Goal: Answer question/provide support

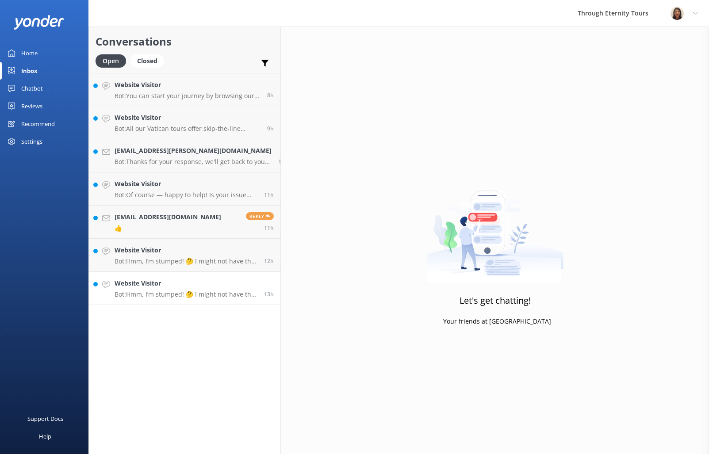
click at [182, 298] on link "Website Visitor Bot: Hmm, I’m stumped! 🤔 I might not have the answer to that on…" at bounding box center [184, 288] width 191 height 33
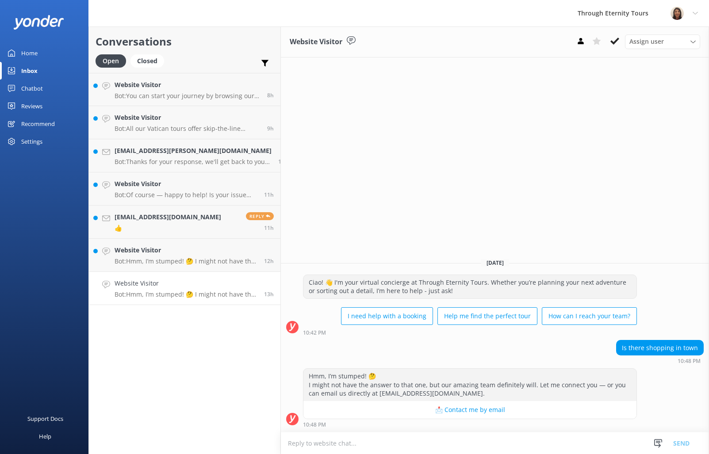
paste textarea "Hello, my name is [PERSON_NAME] from Through Eternity Tours. You have reached t…"
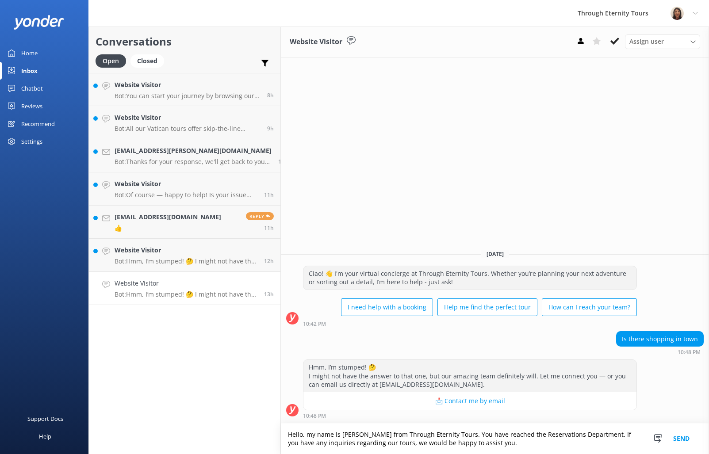
type textarea "Hello, my name is [PERSON_NAME] from Through Eternity Tours. You have reached t…"
click at [688, 439] on button "Send" at bounding box center [681, 439] width 33 height 31
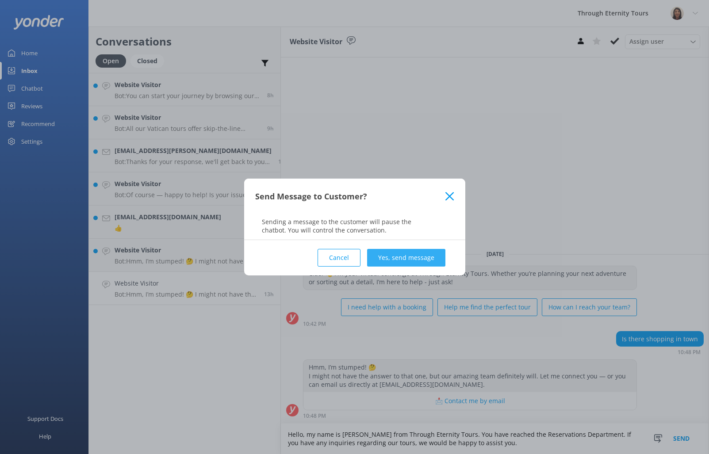
click at [402, 249] on button "Yes, send message" at bounding box center [406, 258] width 78 height 18
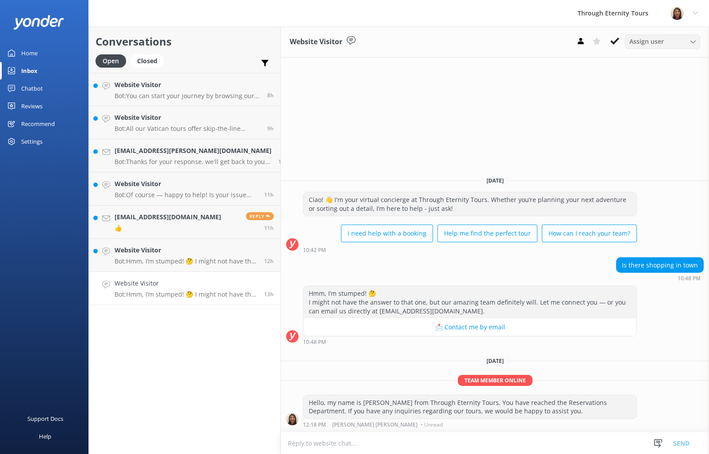
click at [669, 41] on div "Assign user" at bounding box center [662, 42] width 71 height 10
click at [662, 115] on div "[PERSON_NAME] [PERSON_NAME]" at bounding box center [665, 118] width 70 height 18
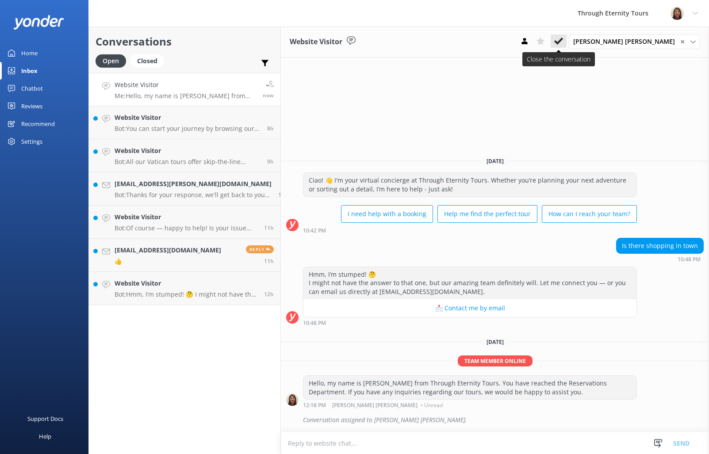
click at [566, 44] on button at bounding box center [559, 40] width 16 height 13
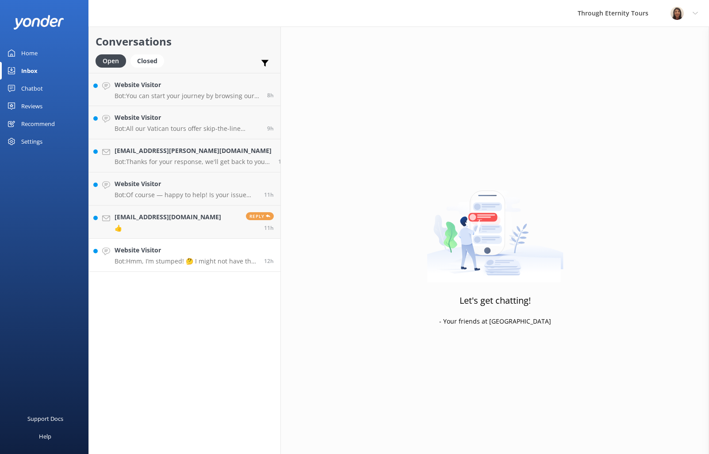
click at [180, 263] on p "Bot: Hmm, I’m stumped! 🤔 I might not have the answer to that one, but our amazi…" at bounding box center [186, 261] width 143 height 8
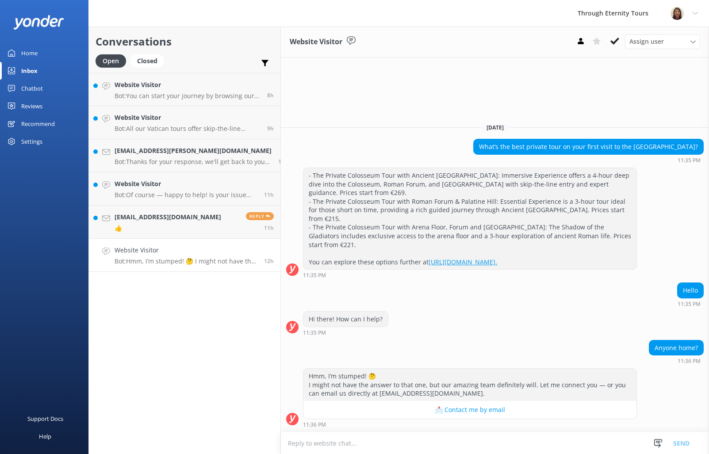
click at [543, 436] on textarea at bounding box center [495, 443] width 428 height 22
paste textarea "Hello, my name is [PERSON_NAME] from Through Eternity Tours. How can I assist y…"
type textarea "Hello, my name is [PERSON_NAME] from Through Eternity Tours. How can I assist y…"
click at [640, 44] on span "Assign user" at bounding box center [646, 42] width 34 height 10
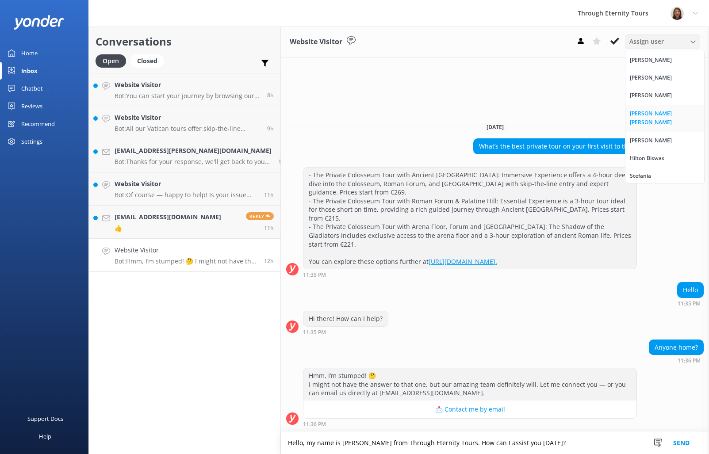
click at [658, 117] on div "[PERSON_NAME] [PERSON_NAME]" at bounding box center [665, 118] width 70 height 18
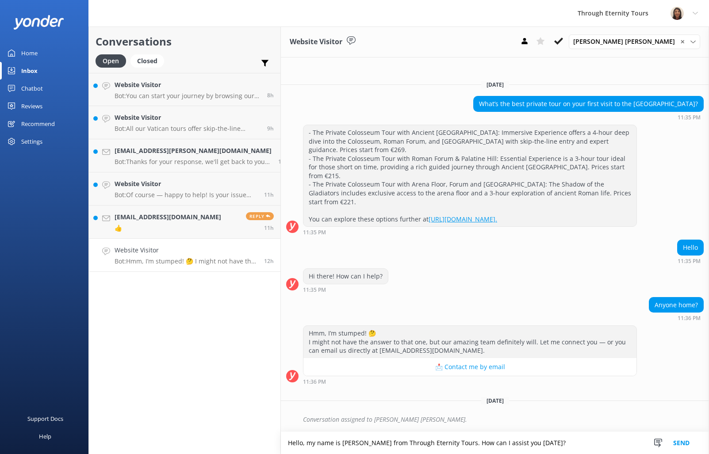
click at [688, 442] on button "Send" at bounding box center [681, 443] width 33 height 22
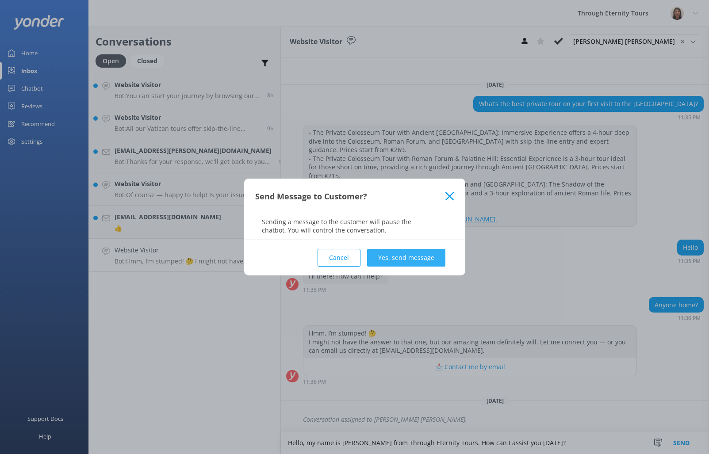
click at [439, 255] on button "Yes, send message" at bounding box center [406, 258] width 78 height 18
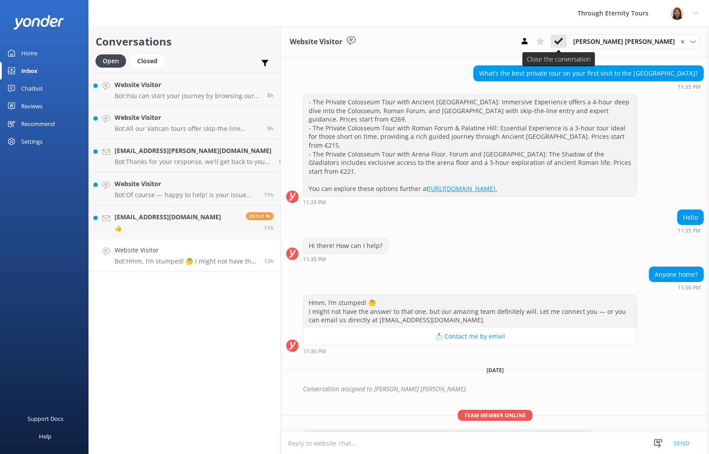
scroll to position [15, 0]
click at [566, 42] on button at bounding box center [559, 40] width 16 height 13
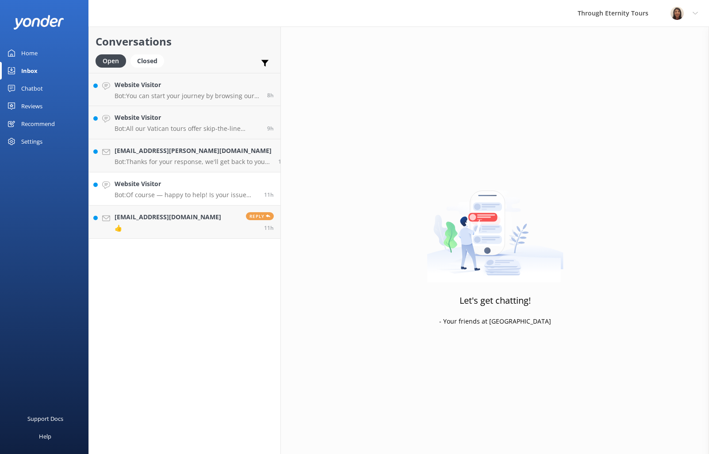
click at [151, 183] on h4 "Website Visitor" at bounding box center [186, 184] width 143 height 10
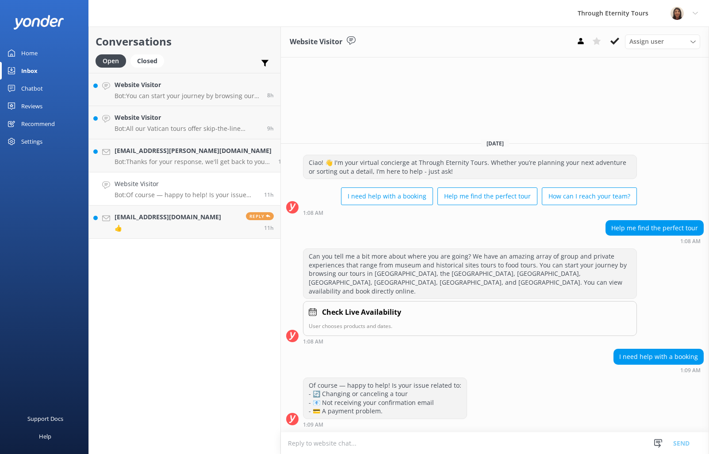
click at [547, 446] on textarea at bounding box center [495, 443] width 428 height 22
type textarea "Hello, my name is [PERSON_NAME] from Through Eternity Tours. How can I assist y…"
click at [645, 39] on span "Assign user" at bounding box center [646, 42] width 34 height 10
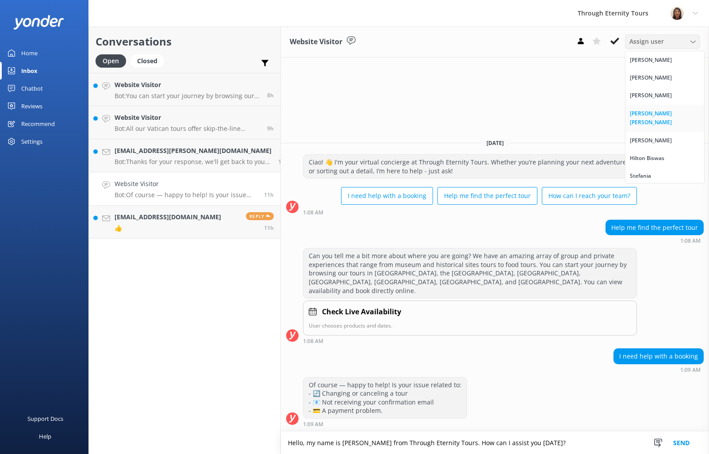
click at [643, 106] on link "[PERSON_NAME] [PERSON_NAME]" at bounding box center [664, 118] width 79 height 27
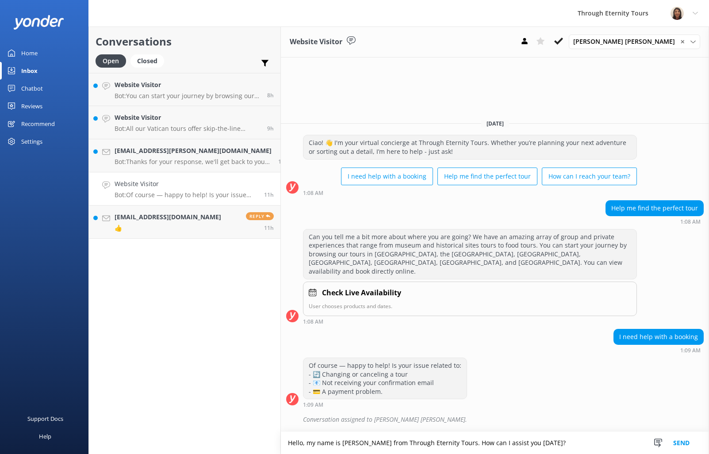
click at [676, 441] on button "Send" at bounding box center [681, 443] width 33 height 22
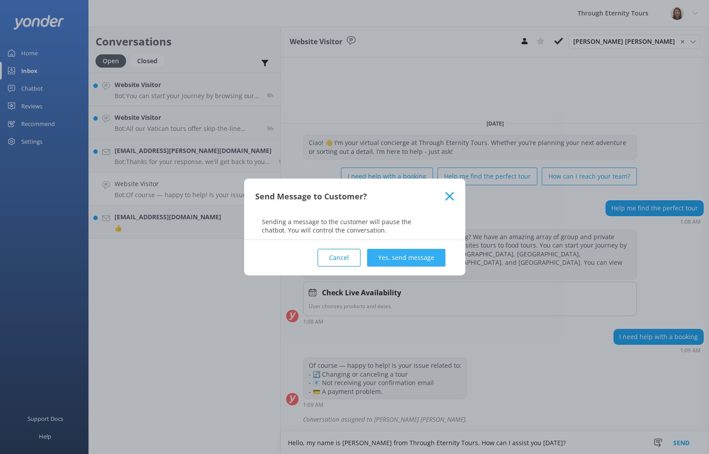
click at [390, 260] on button "Yes, send message" at bounding box center [406, 258] width 78 height 18
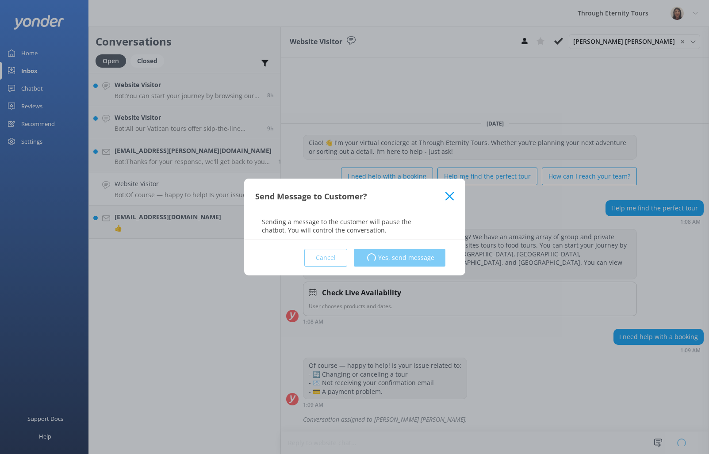
scroll to position [0, 0]
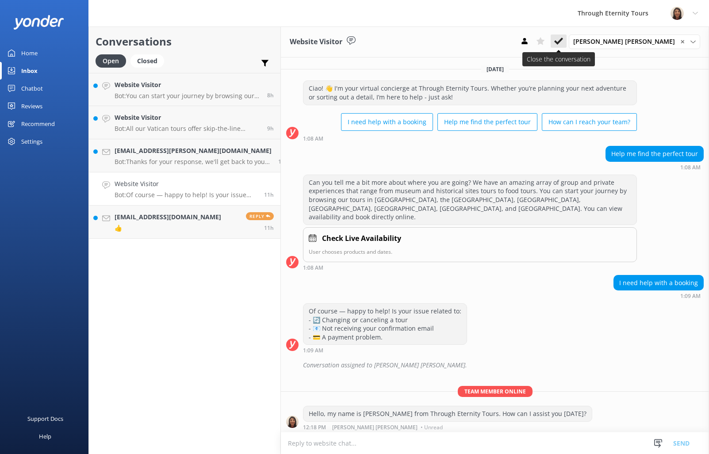
click at [563, 38] on use at bounding box center [558, 41] width 9 height 7
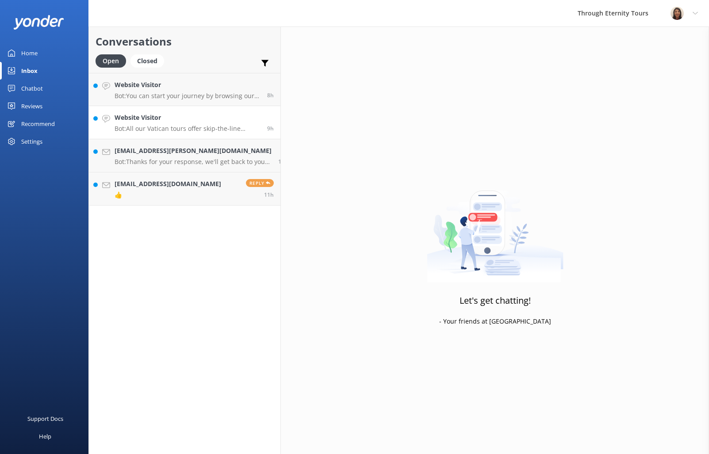
click at [172, 126] on p "Bot: All our Vatican tours offer skip-the-line access. You can explore options …" at bounding box center [188, 129] width 146 height 8
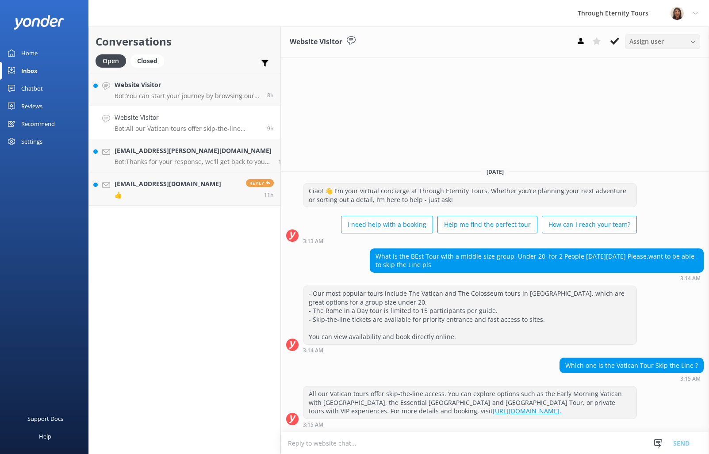
click at [661, 36] on div "Assign user [PERSON_NAME] [PERSON_NAME] [PERSON_NAME] Nadya Oks [PERSON_NAME] […" at bounding box center [662, 41] width 75 height 14
click at [633, 111] on div "[PERSON_NAME] [PERSON_NAME]" at bounding box center [665, 118] width 70 height 18
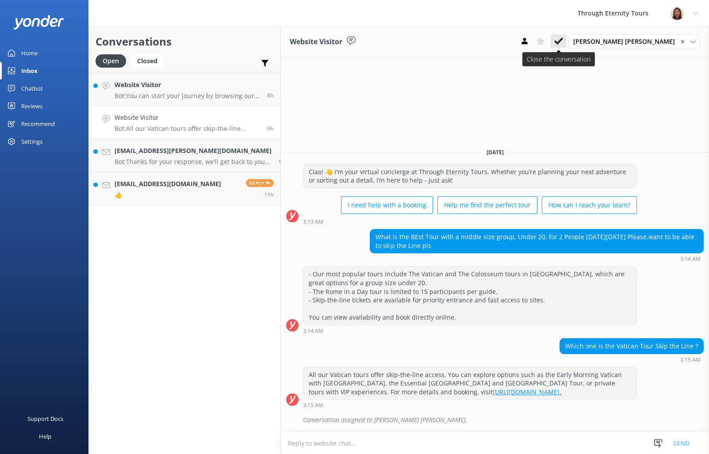
click at [566, 39] on button at bounding box center [559, 40] width 16 height 13
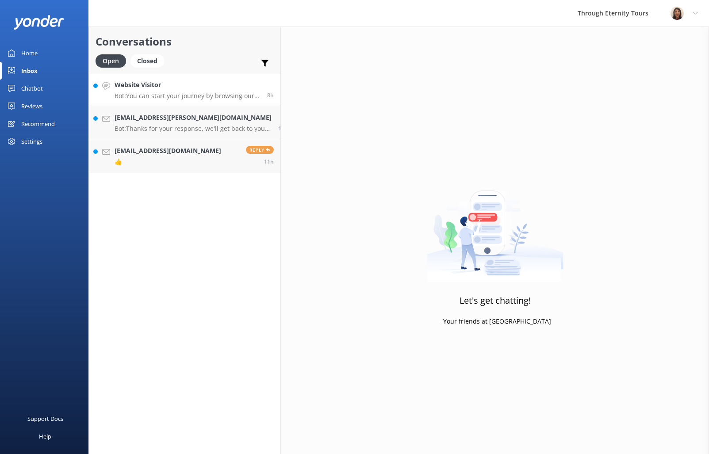
click at [171, 92] on div "Website Visitor Bot: You can start your journey by browsing our tours in [GEOGR…" at bounding box center [188, 89] width 146 height 19
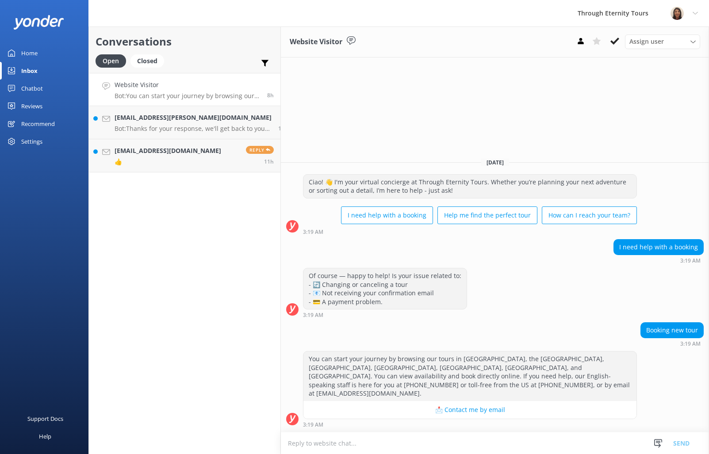
click at [555, 440] on textarea at bounding box center [495, 443] width 428 height 22
click at [660, 41] on span "Assign user" at bounding box center [646, 42] width 34 height 10
click at [663, 119] on link "[PERSON_NAME] [PERSON_NAME]" at bounding box center [664, 118] width 79 height 27
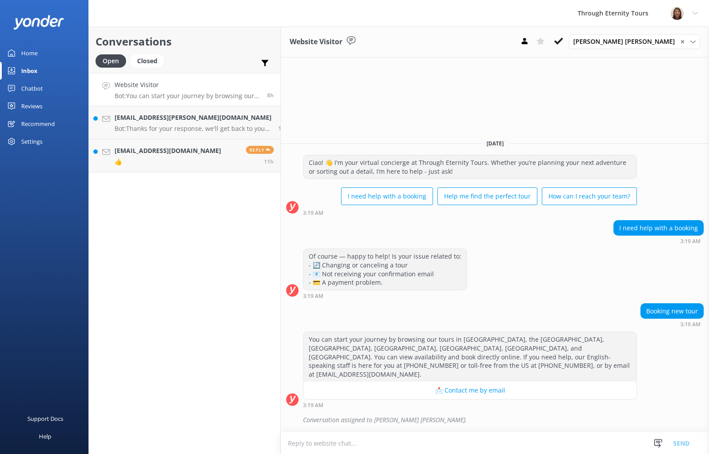
click at [470, 438] on textarea at bounding box center [495, 443] width 428 height 22
paste textarea "Hello, my name is [PERSON_NAME] from Through Eternity Tours. How can I assist y…"
type textarea "Hello, my name is [PERSON_NAME] from Through Eternity Tours. How can I assist y…"
click at [681, 443] on button "Send" at bounding box center [681, 443] width 33 height 22
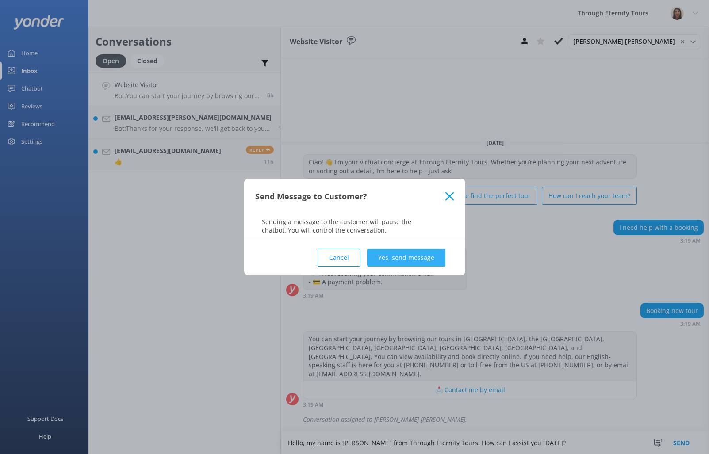
click at [433, 260] on button "Yes, send message" at bounding box center [406, 258] width 78 height 18
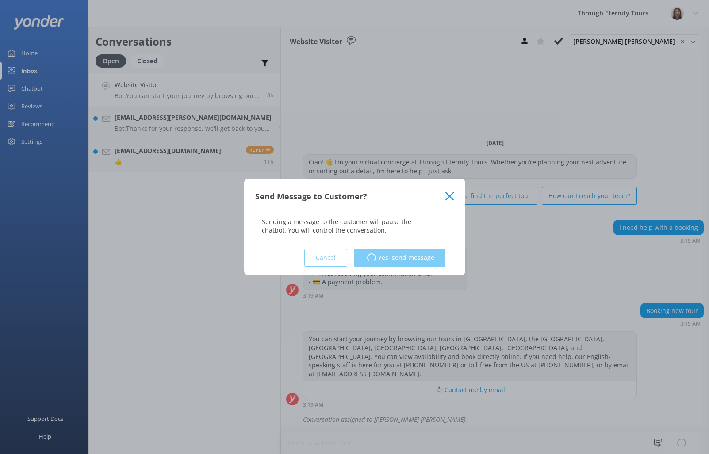
scroll to position [0, 0]
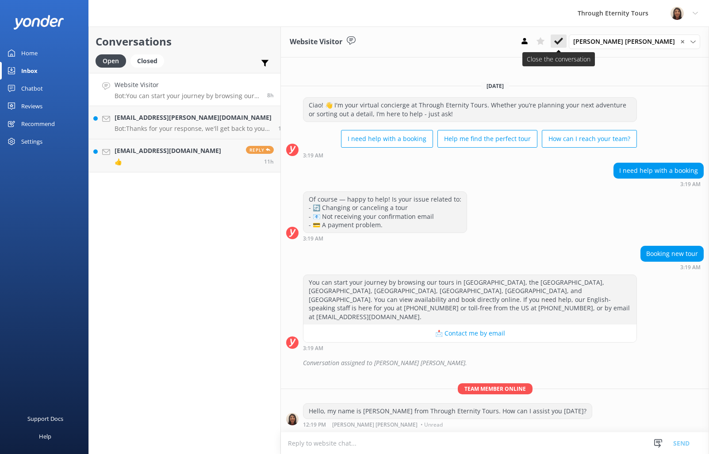
click at [566, 38] on button at bounding box center [559, 40] width 16 height 13
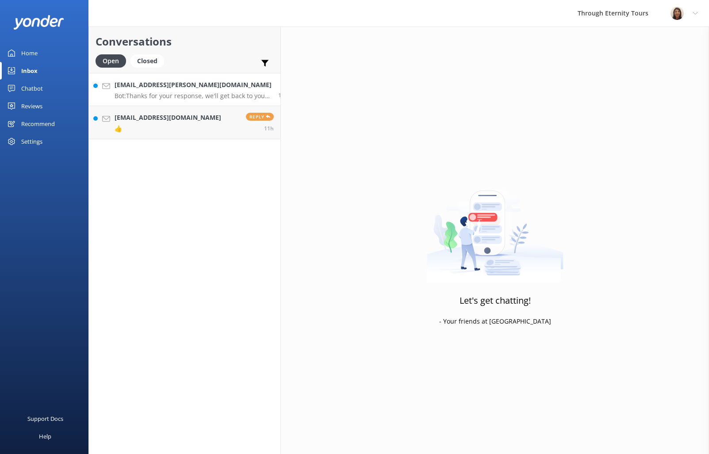
click at [181, 92] on p "Bot: Thanks for your response, we'll get back to you as soon as we can during o…" at bounding box center [193, 96] width 157 height 8
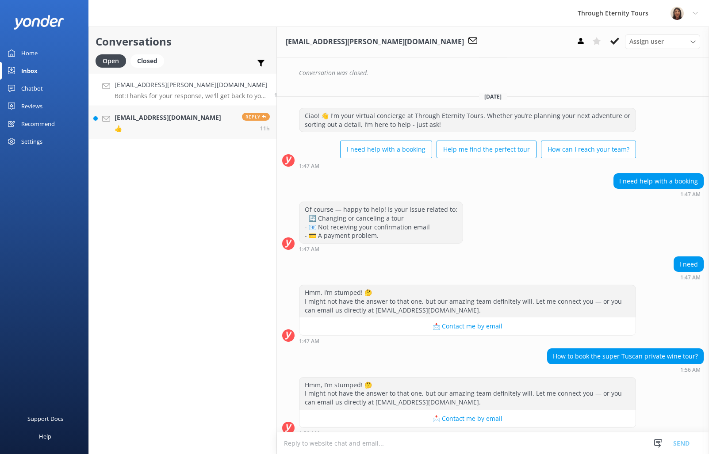
scroll to position [410, 0]
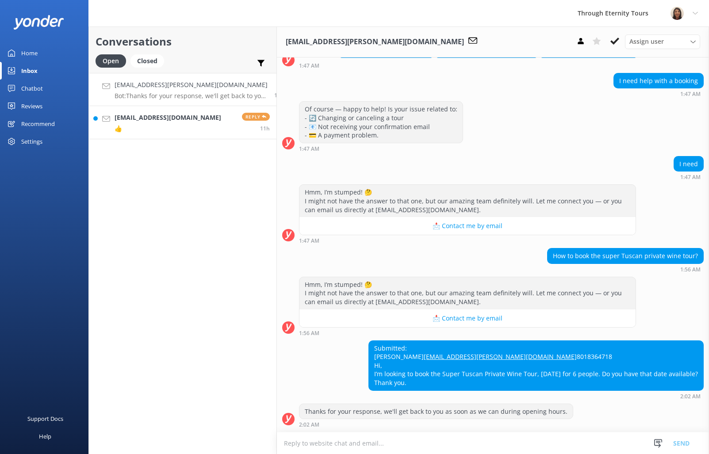
click at [205, 131] on link "[EMAIL_ADDRESS][DOMAIN_NAME] 👍 Reply 11h" at bounding box center [182, 122] width 187 height 33
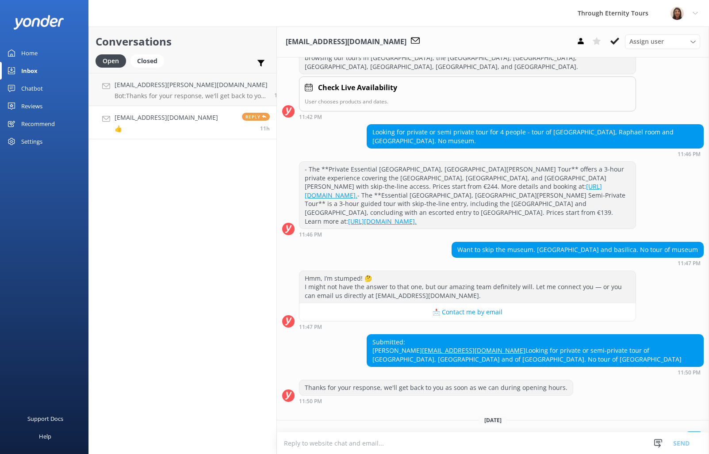
scroll to position [196, 0]
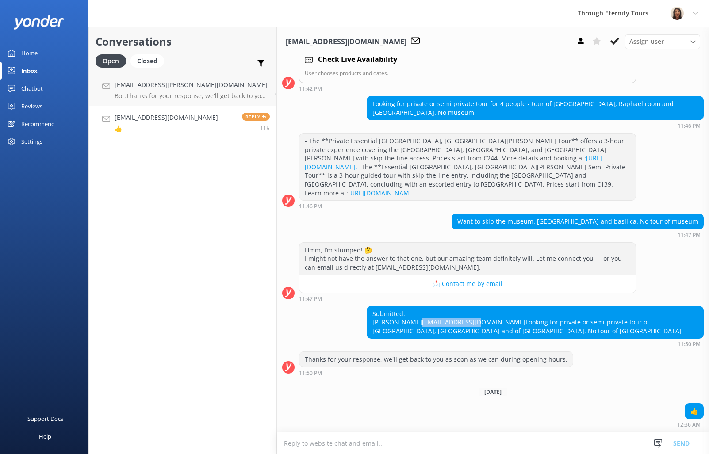
click at [206, 120] on link "[EMAIL_ADDRESS][DOMAIN_NAME] 👍 Reply 11h" at bounding box center [182, 122] width 187 height 33
click at [189, 82] on h4 "[EMAIL_ADDRESS][PERSON_NAME][DOMAIN_NAME]" at bounding box center [191, 85] width 153 height 10
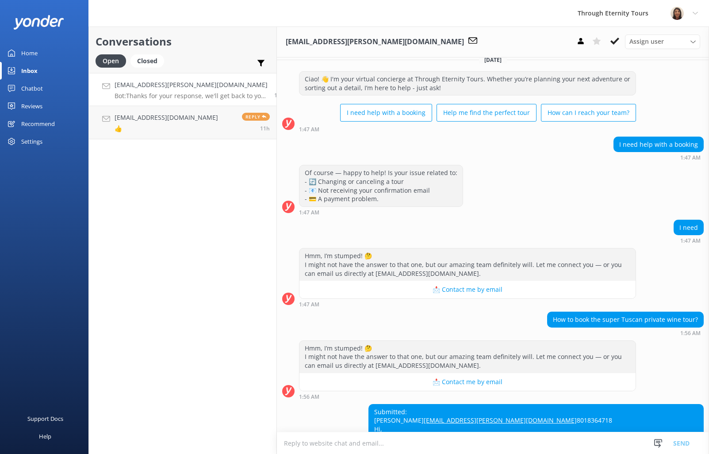
scroll to position [410, 0]
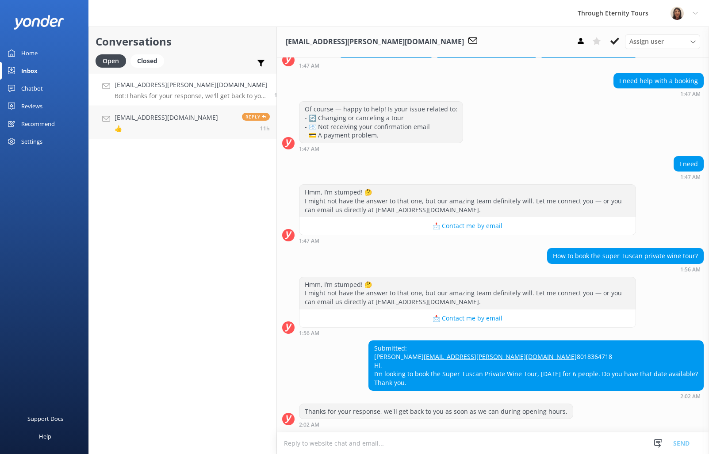
click at [500, 354] on div "Submitted: [PERSON_NAME] [PERSON_NAME][EMAIL_ADDRESS][DOMAIN_NAME] 8018364718 H…" at bounding box center [536, 366] width 334 height 50
drag, startPoint x: 624, startPoint y: 240, endPoint x: 680, endPoint y: 239, distance: 55.7
click at [680, 249] on div "How to book the super Tuscan private wine tour?" at bounding box center [625, 256] width 156 height 15
copy div "Tuscan private wine"
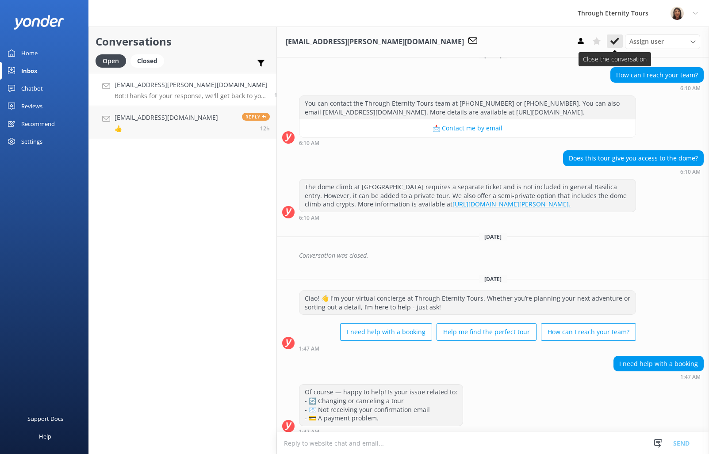
scroll to position [98, 0]
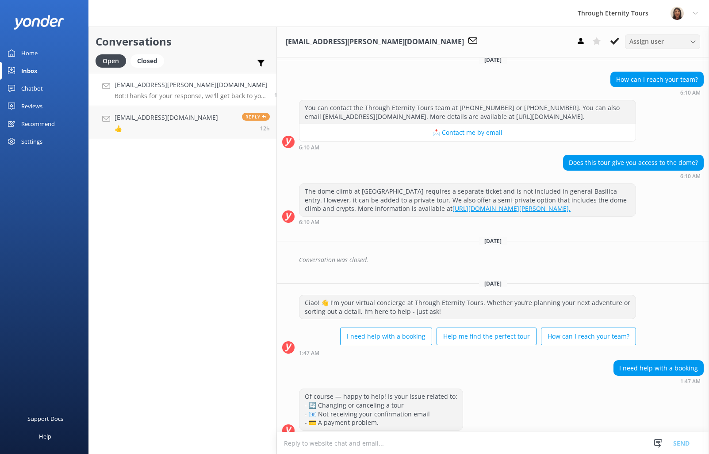
click at [635, 38] on span "Assign user" at bounding box center [646, 42] width 34 height 10
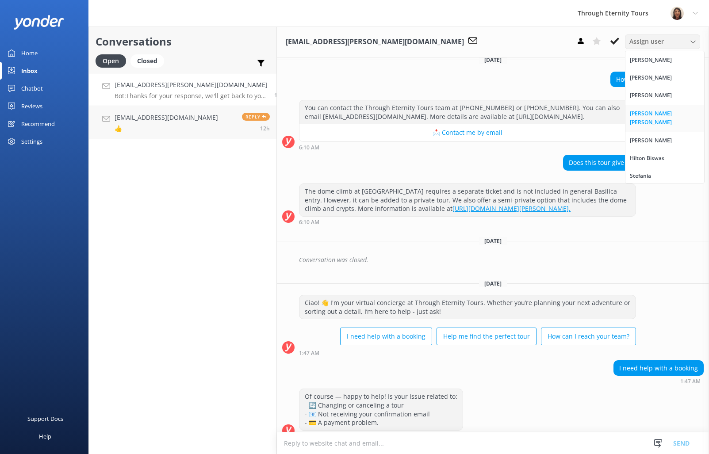
click at [650, 119] on link "[PERSON_NAME] [PERSON_NAME]" at bounding box center [664, 118] width 79 height 27
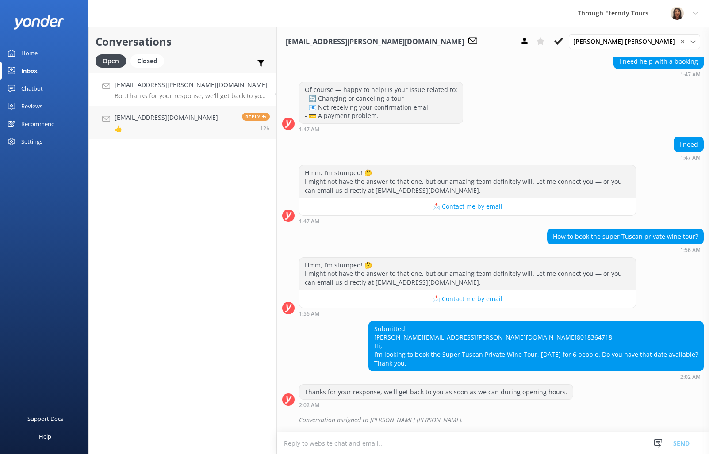
scroll to position [429, 0]
click at [563, 43] on use at bounding box center [558, 41] width 9 height 7
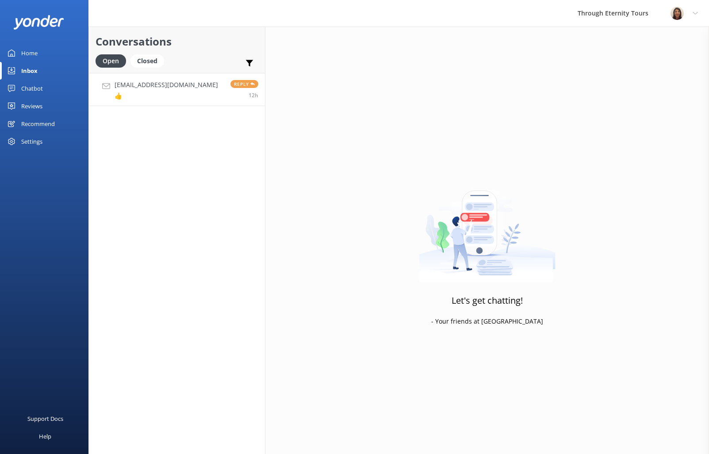
click at [162, 103] on link "[EMAIL_ADDRESS][DOMAIN_NAME] 👍 Reply 12h" at bounding box center [177, 89] width 176 height 33
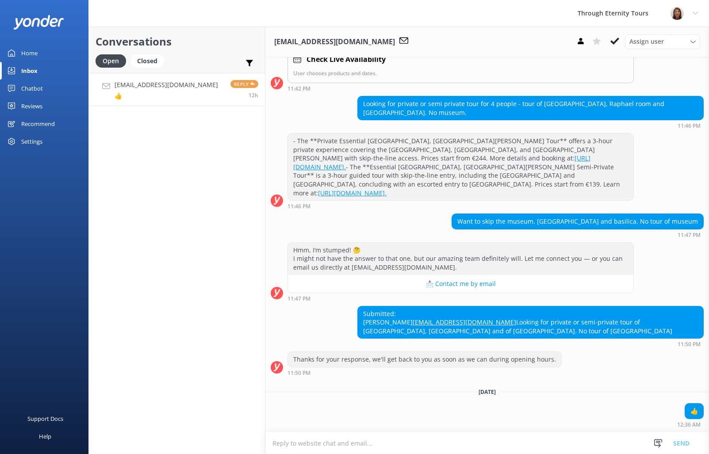
scroll to position [196, 0]
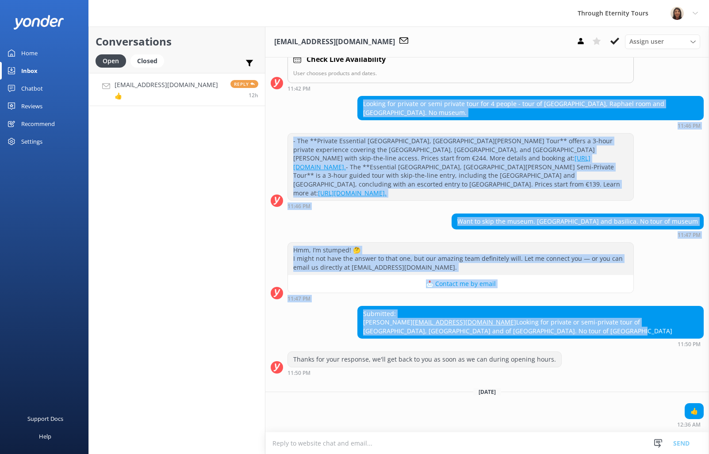
drag, startPoint x: 423, startPoint y: 335, endPoint x: 364, endPoint y: 67, distance: 274.8
click at [364, 67] on div "[DATE] Ciao! 👋 I'm your virtual concierge at Through Eternity Tours. Whether yo…" at bounding box center [487, 159] width 444 height 545
copy div "Loremip dol sitamet co adip elitsed doei tem 1 incidi - utla et Dolorem aliqua,…"
click at [556, 306] on div "Submitted: [PERSON_NAME] [EMAIL_ADDRESS][DOMAIN_NAME] Looking for private or se…" at bounding box center [530, 322] width 345 height 32
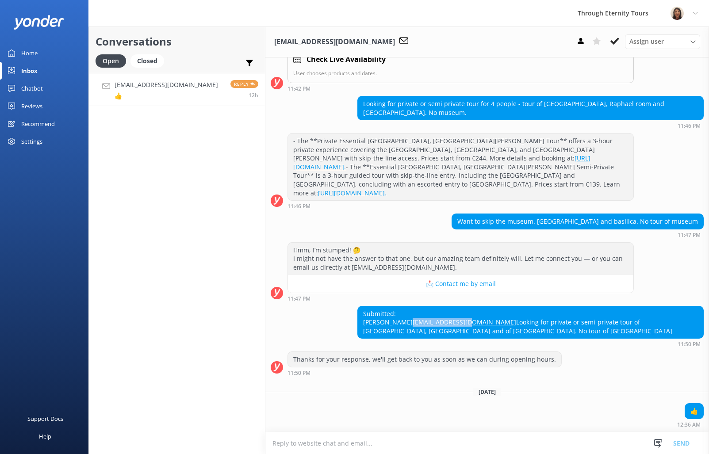
copy link "[EMAIL_ADDRESS][DOMAIN_NAME]"
click at [667, 41] on div "Assign user" at bounding box center [662, 42] width 71 height 10
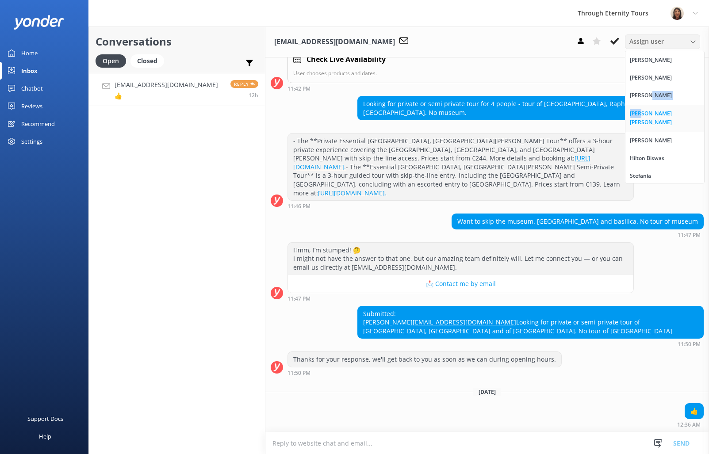
drag, startPoint x: 639, startPoint y: 102, endPoint x: 639, endPoint y: 114, distance: 11.5
click at [639, 114] on div "[PERSON_NAME] [PERSON_NAME] [PERSON_NAME] Nadya Oks [PERSON_NAME] [PERSON_NAME]…" at bounding box center [665, 117] width 80 height 133
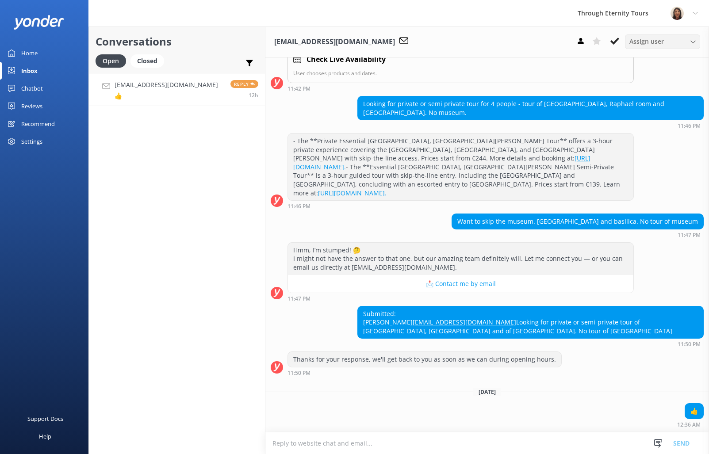
click at [643, 48] on div "Assign user [PERSON_NAME] [PERSON_NAME] [PERSON_NAME] Nadya Oks [PERSON_NAME] […" at bounding box center [662, 41] width 75 height 14
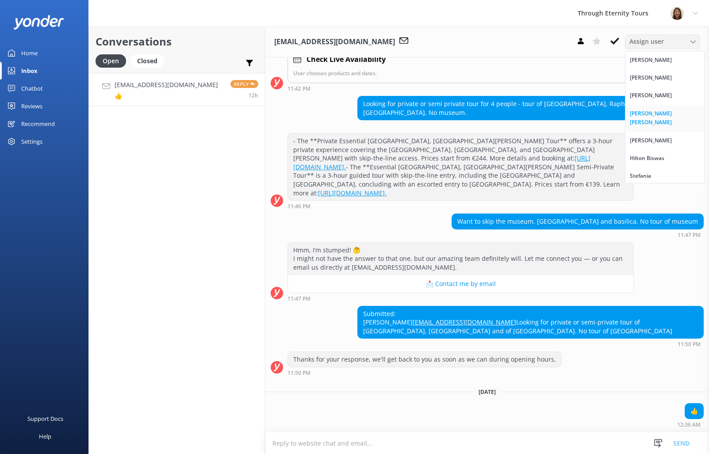
click at [658, 113] on div "[PERSON_NAME] [PERSON_NAME]" at bounding box center [665, 118] width 70 height 18
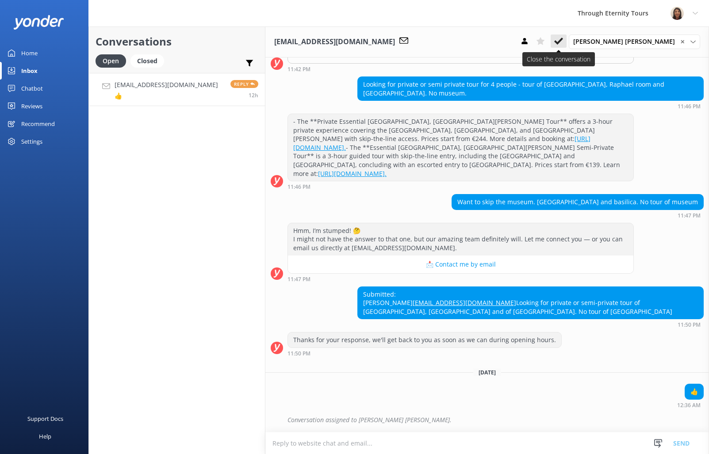
scroll to position [215, 0]
click at [563, 42] on icon at bounding box center [558, 41] width 9 height 9
